Goal: Information Seeking & Learning: Learn about a topic

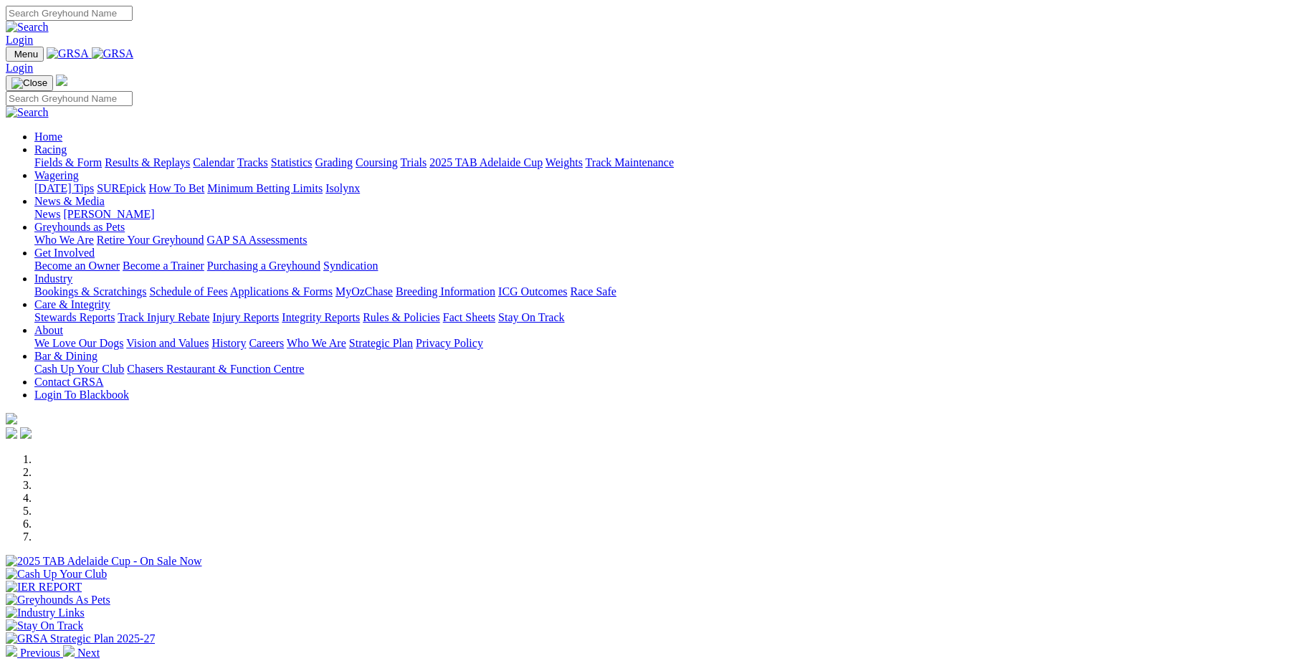
scroll to position [397, 0]
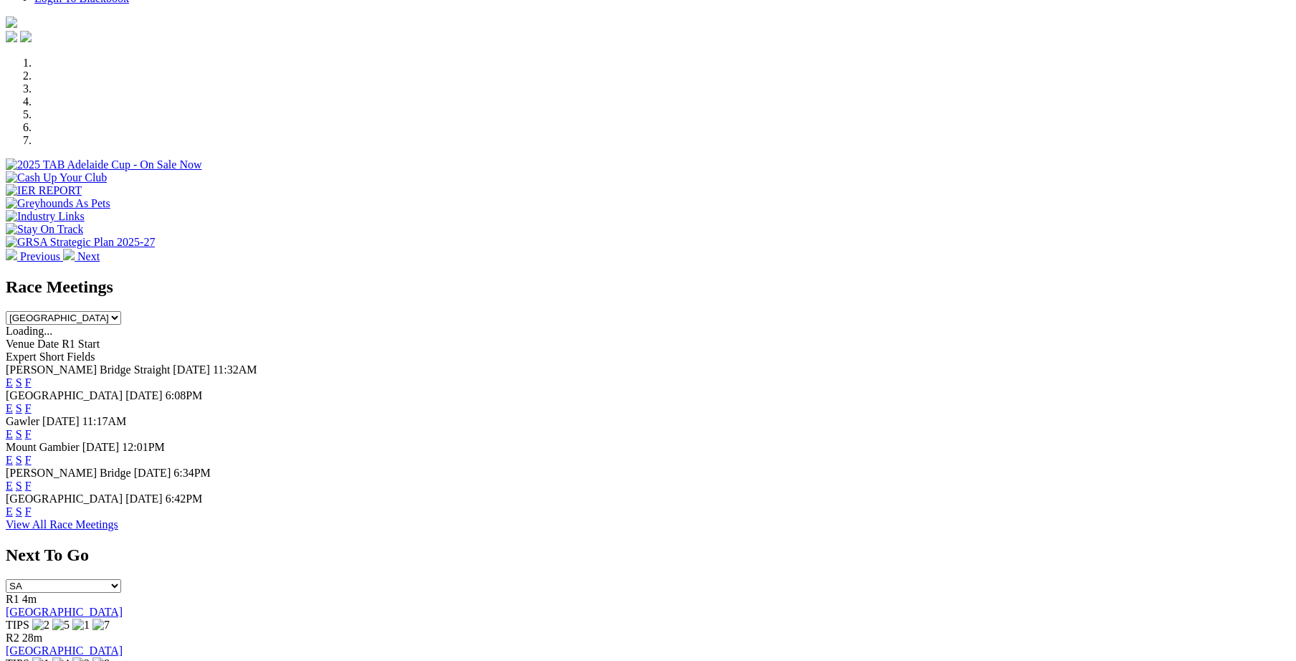
click at [32, 513] on link "F" at bounding box center [28, 511] width 6 height 12
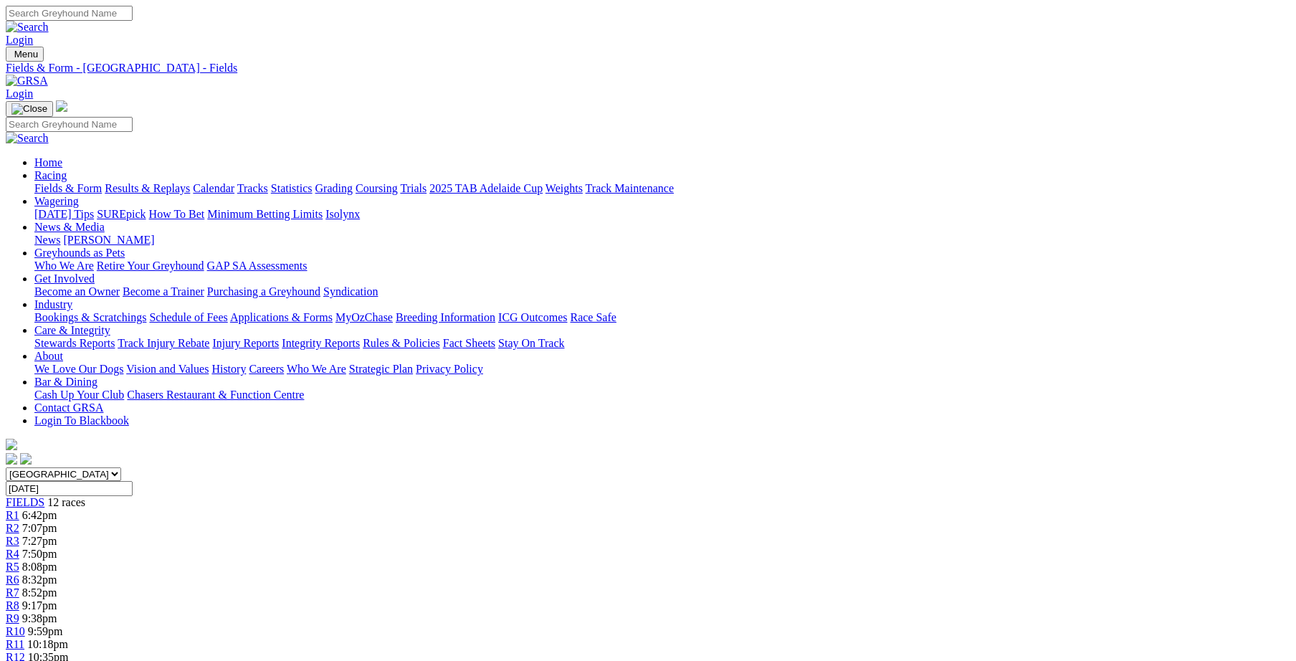
click at [360, 337] on link "Integrity Reports" at bounding box center [321, 343] width 78 height 12
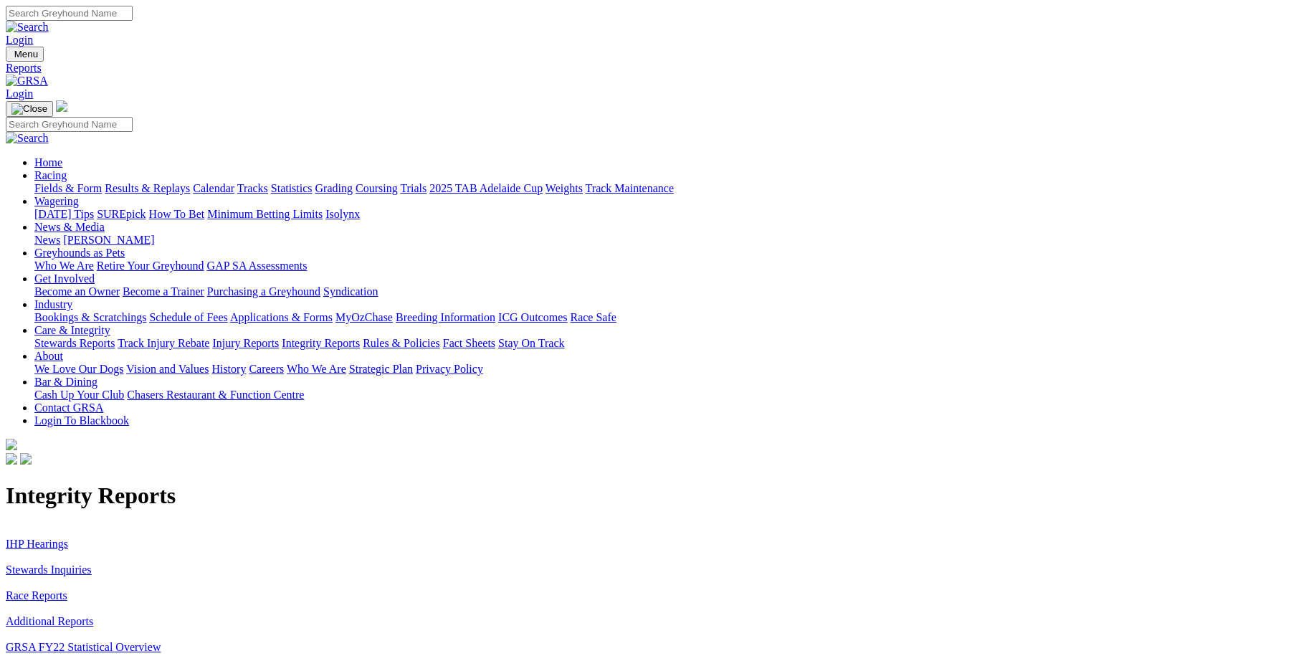
click at [92, 564] on link "Stewards Inquiries" at bounding box center [49, 570] width 86 height 12
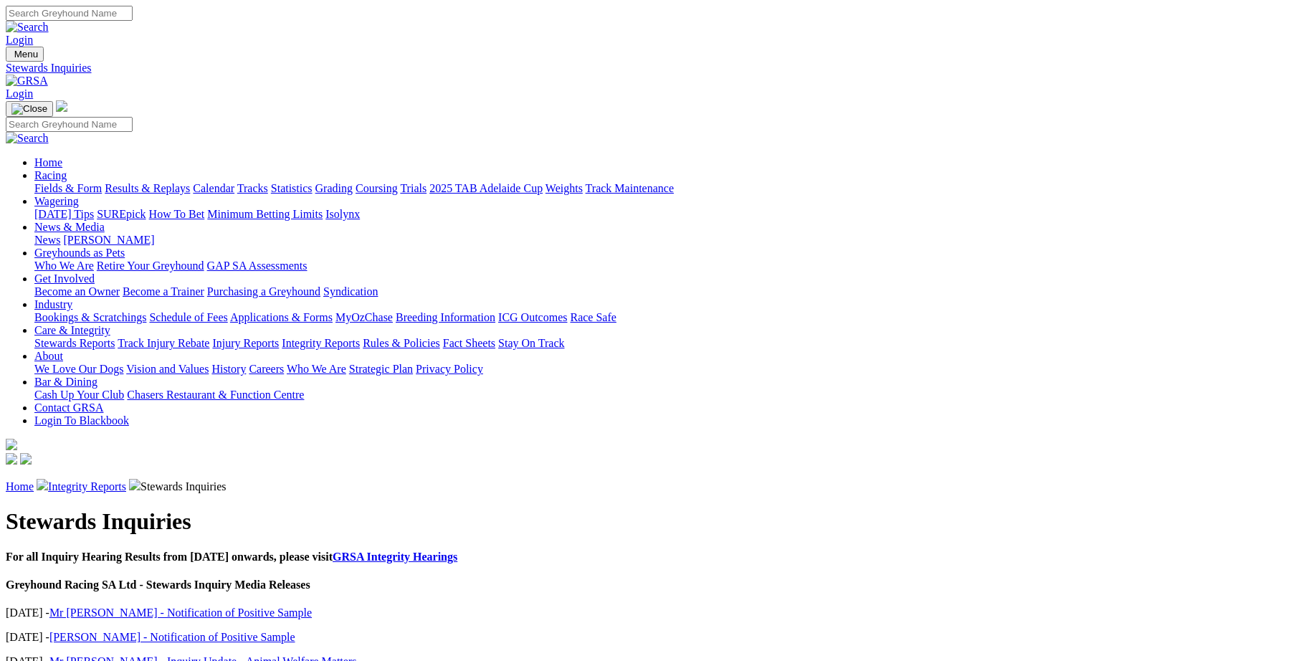
click at [115, 337] on link "Stewards Reports" at bounding box center [74, 343] width 80 height 12
click at [126, 480] on link "Integrity Reports" at bounding box center [87, 486] width 78 height 12
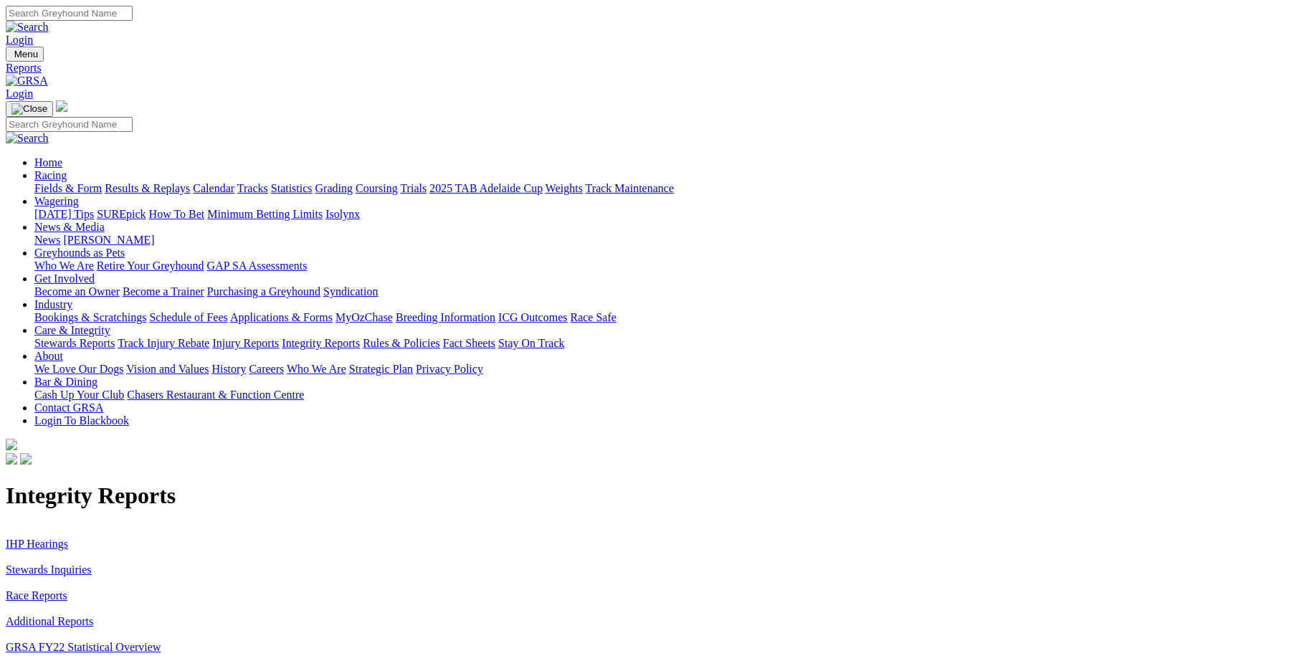
click at [68, 538] on link "IHP Hearings" at bounding box center [37, 544] width 62 height 12
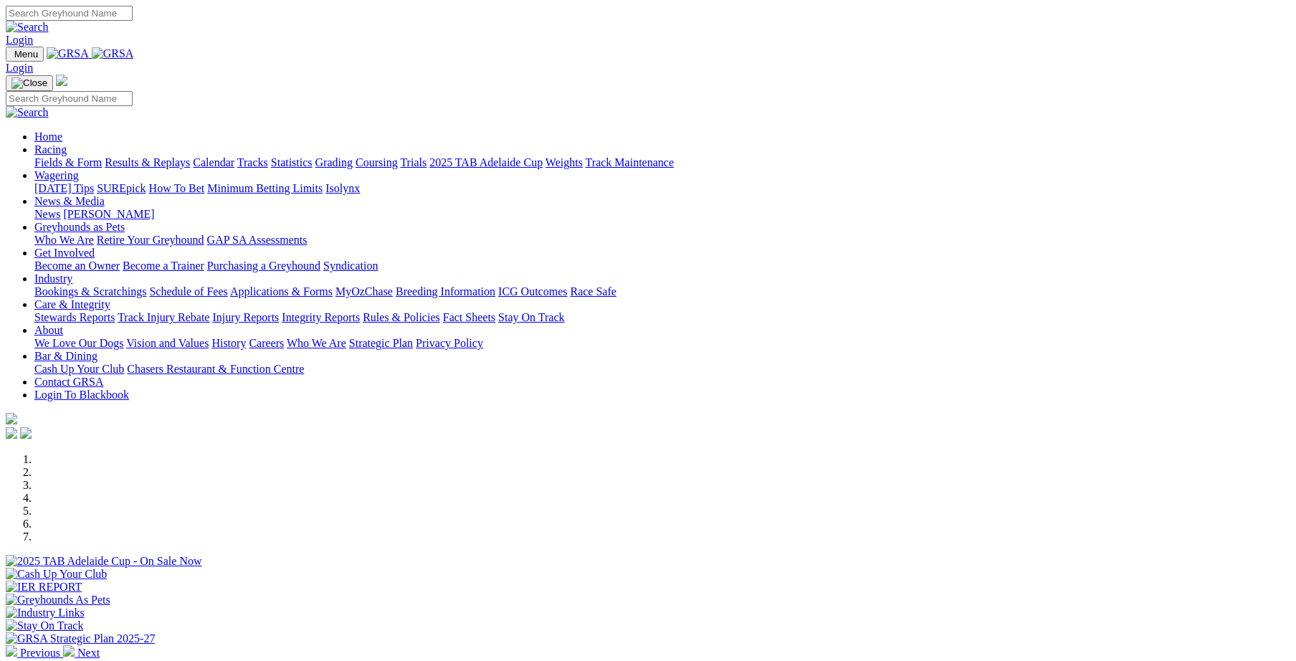
scroll to position [397, 0]
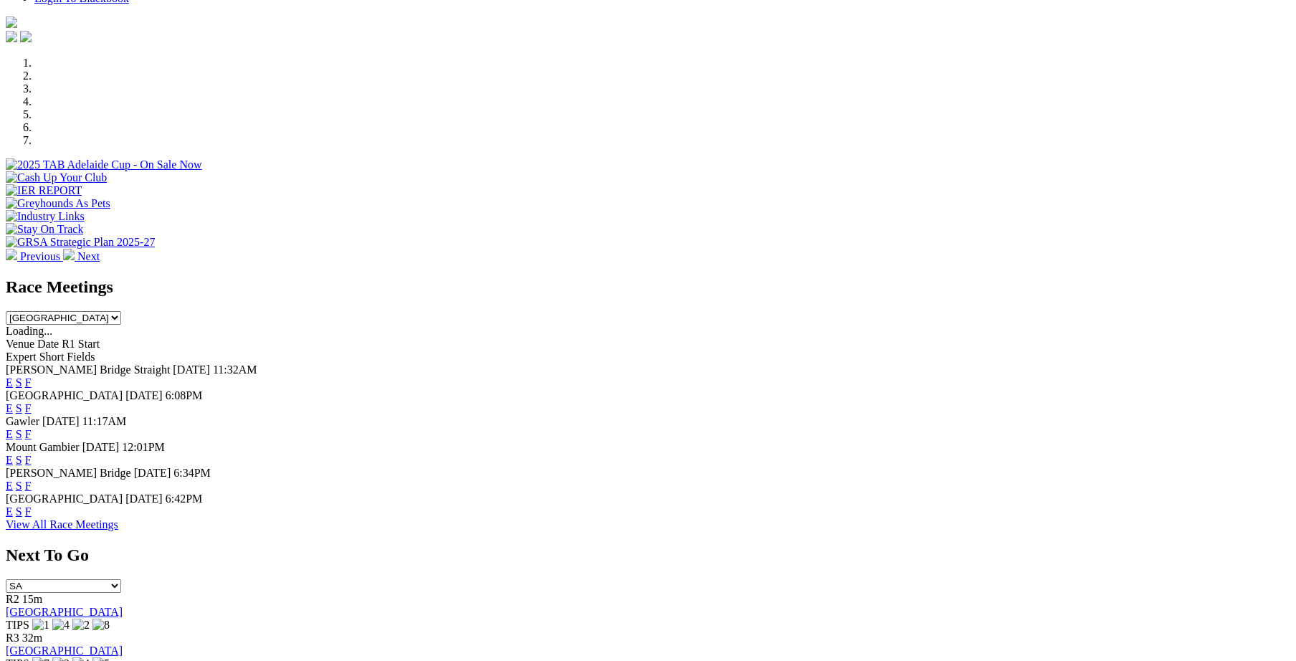
click at [32, 510] on link "F" at bounding box center [28, 511] width 6 height 12
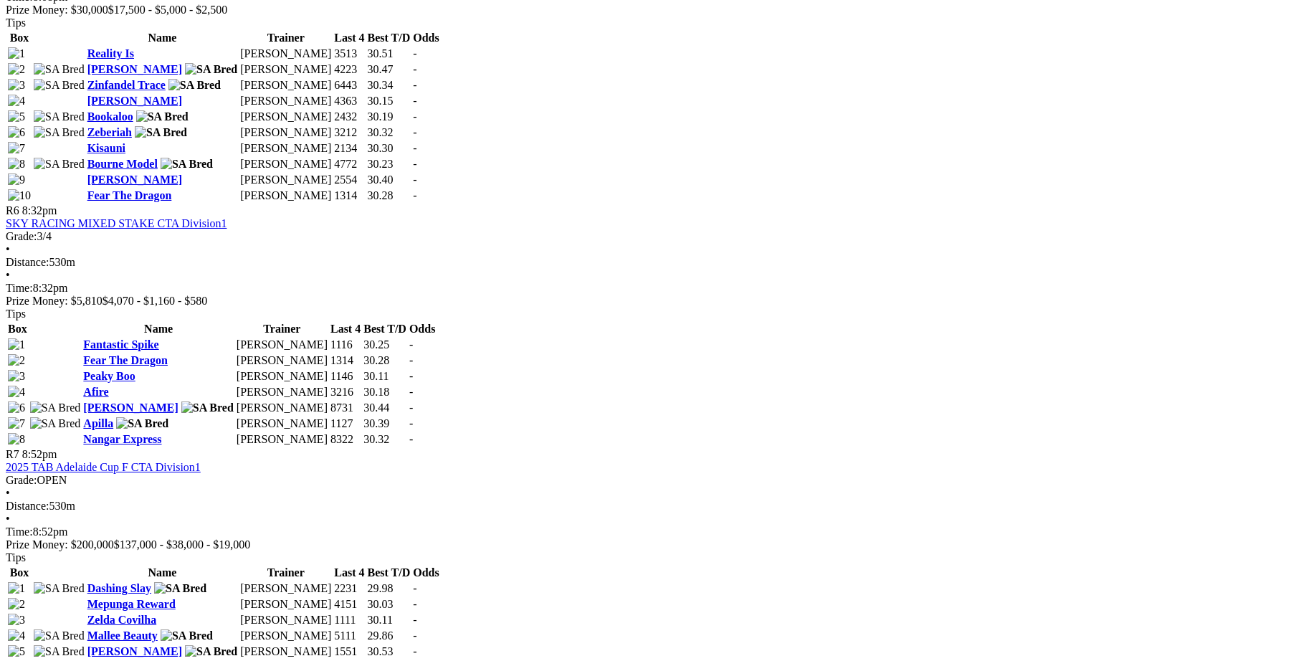
scroll to position [1884, 0]
